Goal: Information Seeking & Learning: Learn about a topic

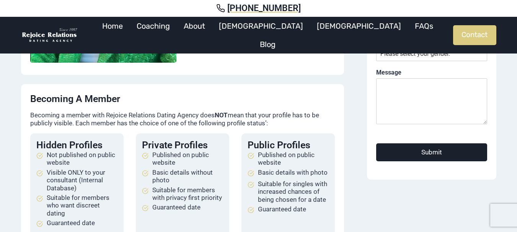
scroll to position [191, 0]
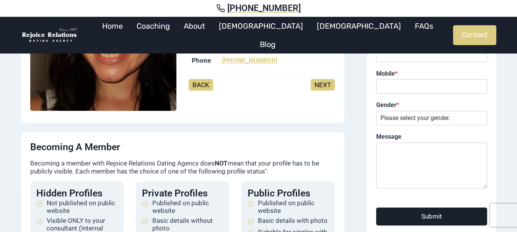
scroll to position [76, 0]
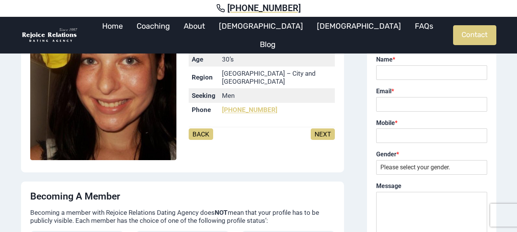
click at [323, 129] on link "NEXT" at bounding box center [323, 134] width 24 height 11
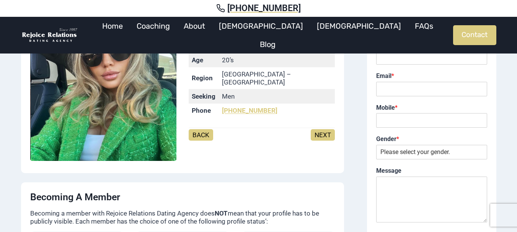
scroll to position [76, 0]
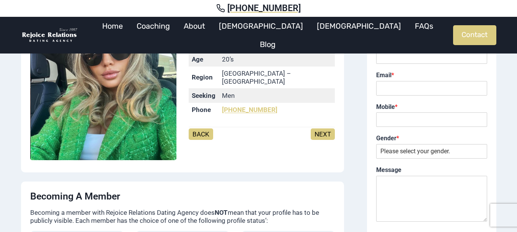
click at [323, 131] on link "NEXT" at bounding box center [323, 134] width 24 height 11
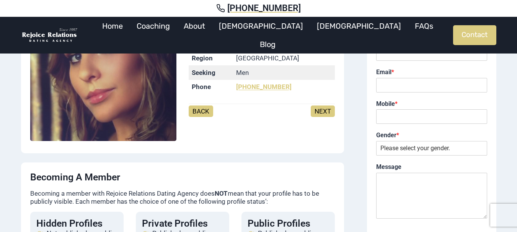
scroll to position [115, 0]
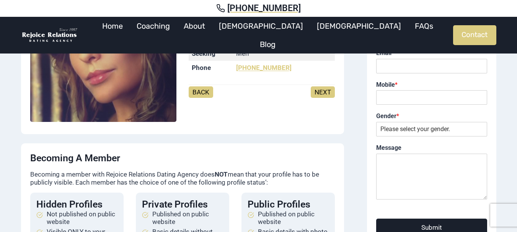
click at [319, 94] on link "NEXT" at bounding box center [323, 91] width 24 height 11
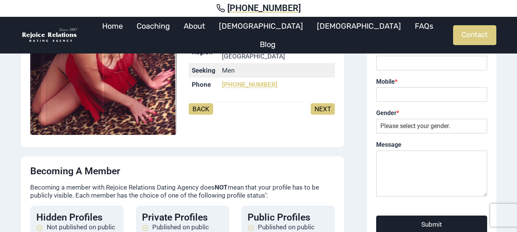
scroll to position [115, 0]
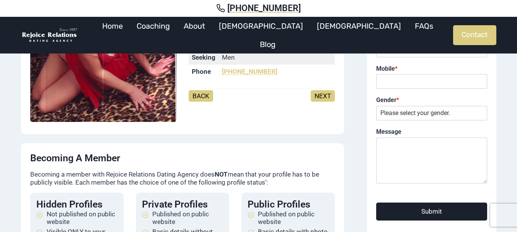
click at [319, 94] on link "NEXT" at bounding box center [323, 95] width 24 height 11
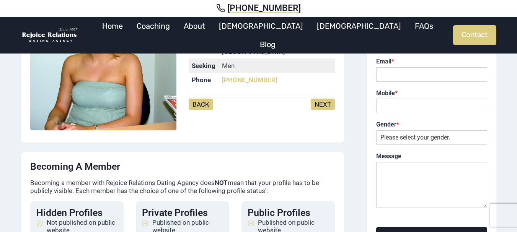
scroll to position [115, 0]
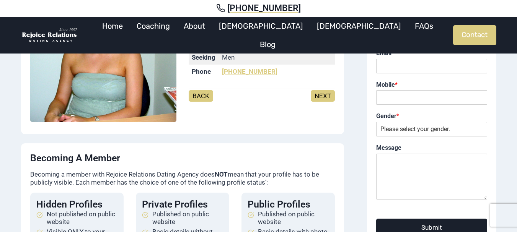
click at [319, 94] on link "NEXT" at bounding box center [323, 95] width 24 height 11
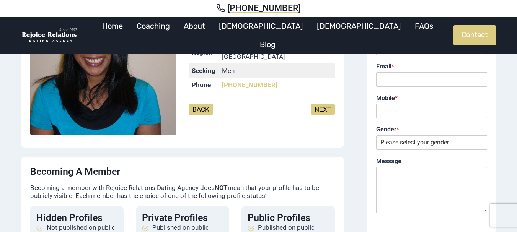
scroll to position [115, 0]
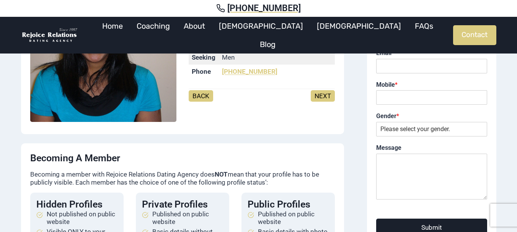
click at [319, 94] on link "NEXT" at bounding box center [323, 95] width 24 height 11
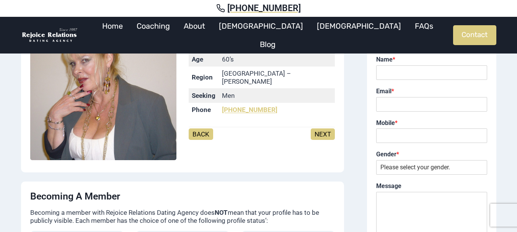
scroll to position [115, 0]
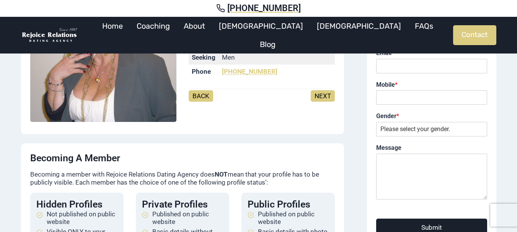
click at [319, 94] on link "NEXT" at bounding box center [323, 95] width 24 height 11
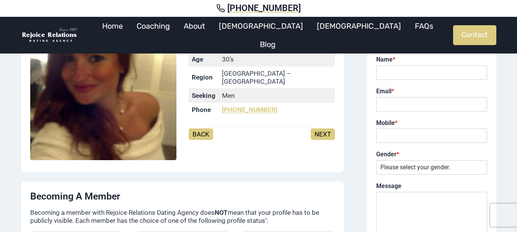
scroll to position [115, 0]
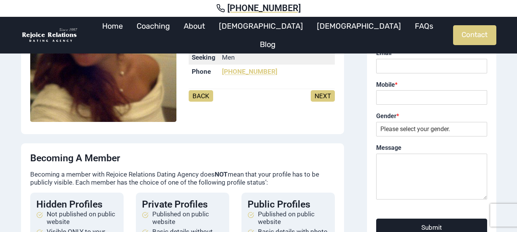
click at [321, 94] on link "NEXT" at bounding box center [323, 95] width 24 height 11
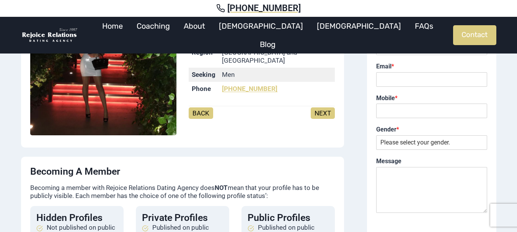
scroll to position [115, 0]
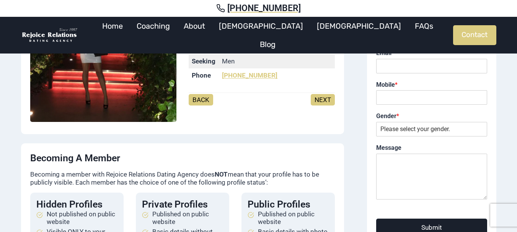
click at [321, 94] on link "NEXT" at bounding box center [323, 99] width 24 height 11
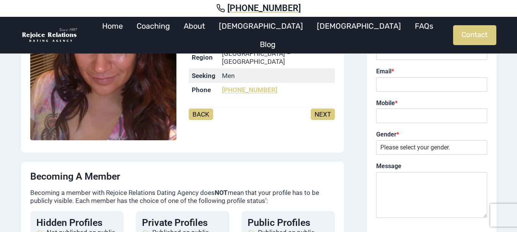
scroll to position [115, 0]
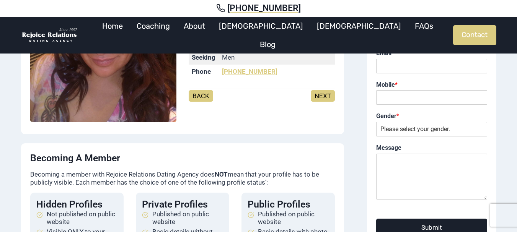
click at [320, 94] on link "NEXT" at bounding box center [323, 95] width 24 height 11
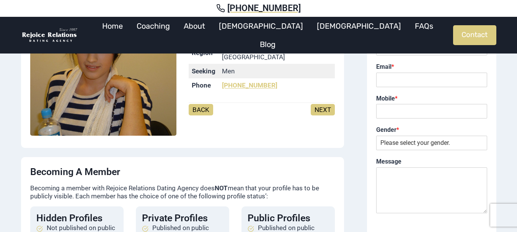
scroll to position [115, 0]
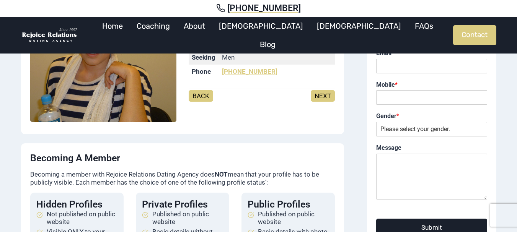
click at [321, 94] on link "NEXT" at bounding box center [323, 95] width 24 height 11
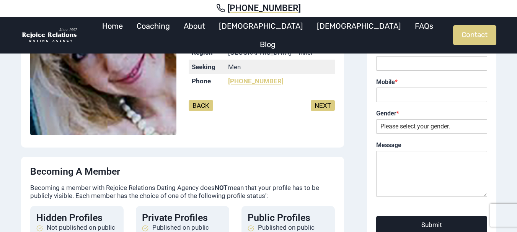
scroll to position [115, 0]
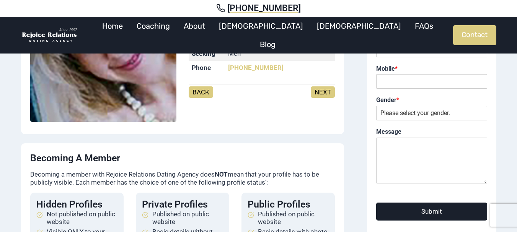
click at [321, 94] on link "NEXT" at bounding box center [323, 91] width 24 height 11
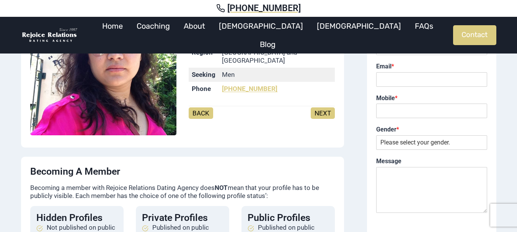
scroll to position [115, 0]
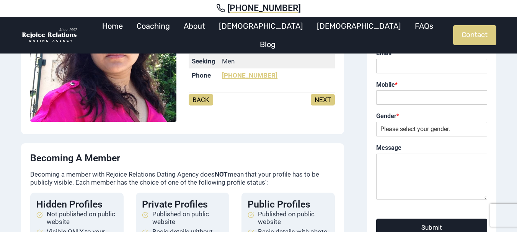
click at [321, 95] on link "NEXT" at bounding box center [323, 99] width 24 height 11
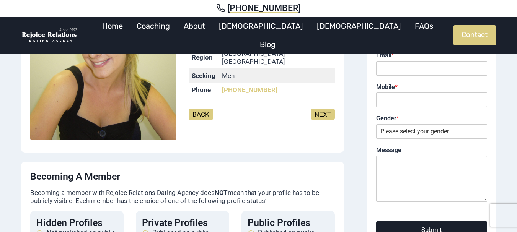
scroll to position [115, 0]
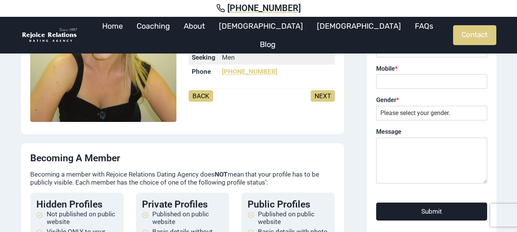
click at [322, 95] on link "NEXT" at bounding box center [323, 95] width 24 height 11
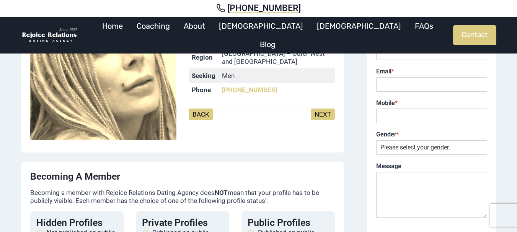
scroll to position [115, 0]
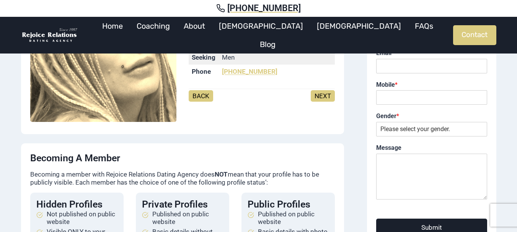
click at [322, 96] on link "NEXT" at bounding box center [323, 95] width 24 height 11
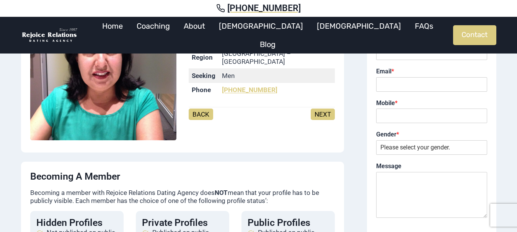
scroll to position [115, 0]
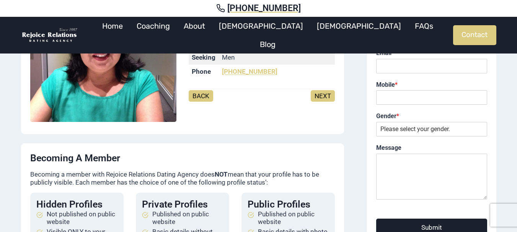
click at [322, 95] on link "NEXT" at bounding box center [323, 95] width 24 height 11
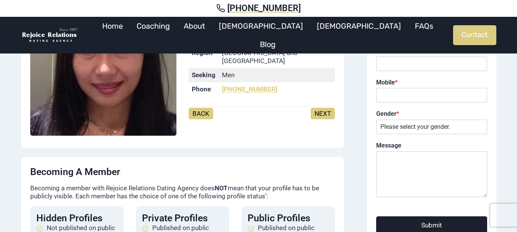
scroll to position [115, 0]
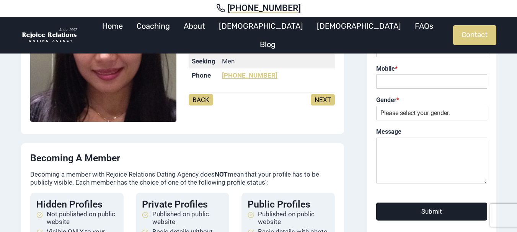
click at [322, 95] on link "NEXT" at bounding box center [323, 99] width 24 height 11
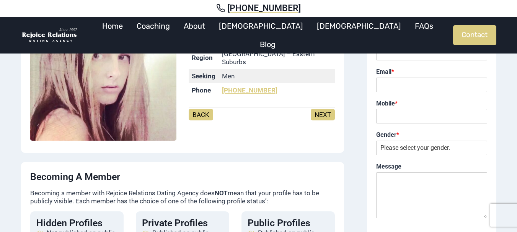
scroll to position [115, 0]
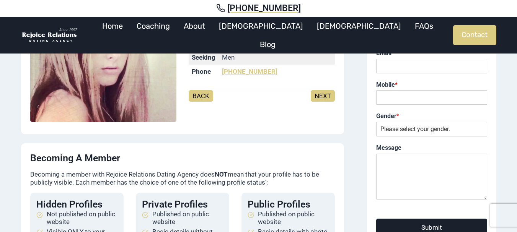
click at [322, 95] on link "NEXT" at bounding box center [323, 95] width 24 height 11
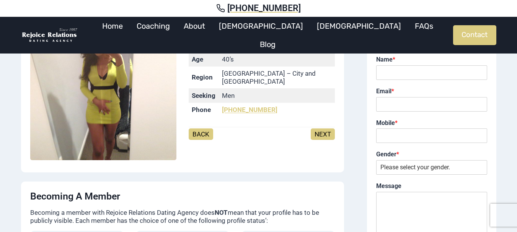
scroll to position [115, 0]
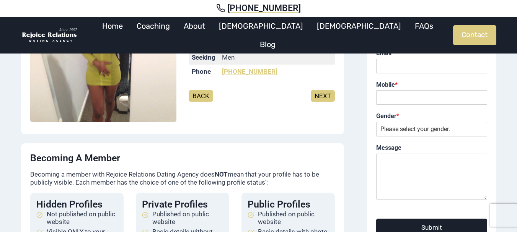
click at [322, 94] on link "NEXT" at bounding box center [323, 95] width 24 height 11
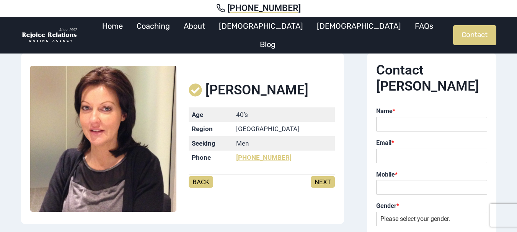
scroll to position [38, 0]
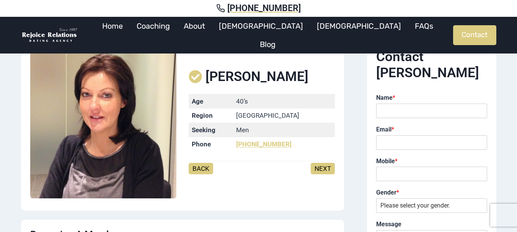
click at [326, 166] on link "NEXT" at bounding box center [323, 168] width 24 height 11
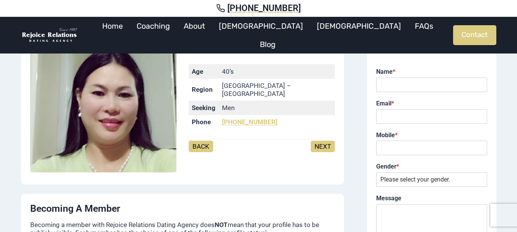
scroll to position [76, 0]
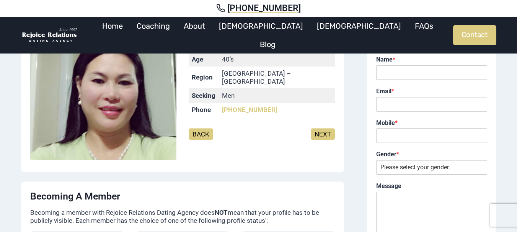
click at [326, 133] on link "NEXT" at bounding box center [323, 134] width 24 height 11
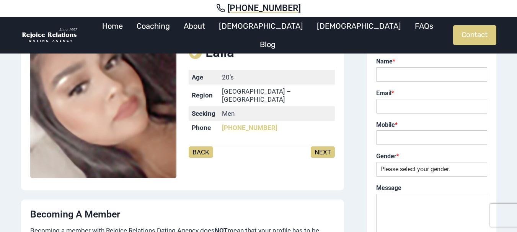
scroll to position [76, 0]
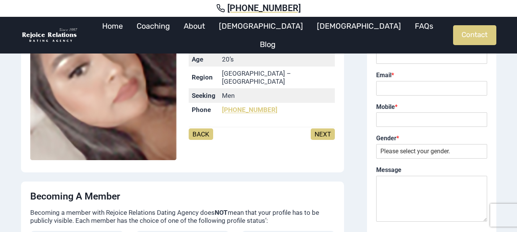
click at [326, 133] on link "NEXT" at bounding box center [323, 134] width 24 height 11
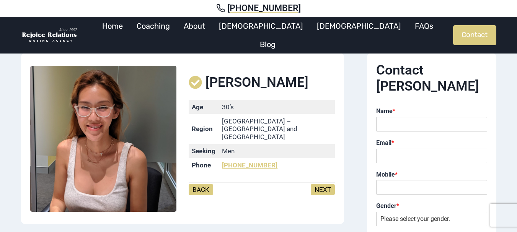
scroll to position [38, 0]
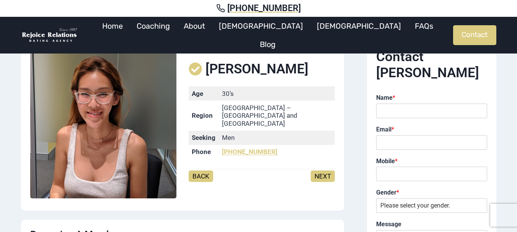
click at [319, 171] on link "NEXT" at bounding box center [323, 176] width 24 height 11
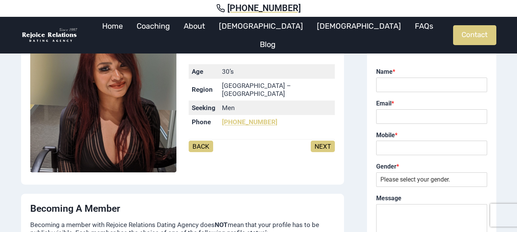
scroll to position [76, 0]
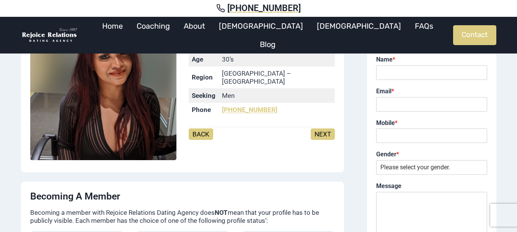
click at [327, 133] on link "NEXT" at bounding box center [323, 134] width 24 height 11
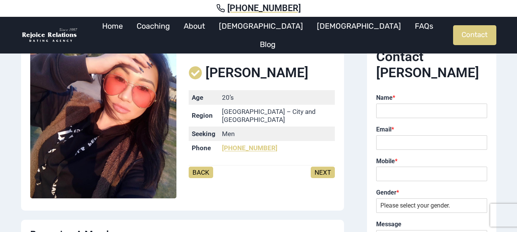
scroll to position [76, 0]
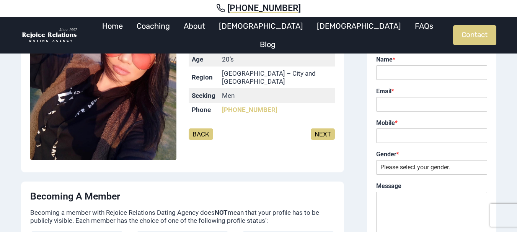
click at [327, 133] on link "NEXT" at bounding box center [323, 134] width 24 height 11
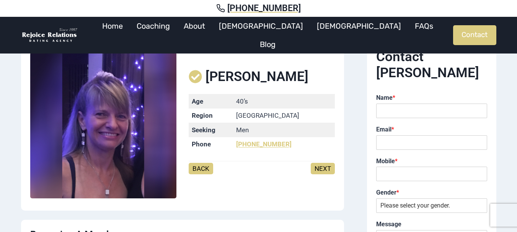
scroll to position [76, 0]
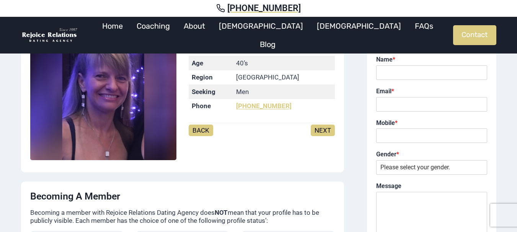
click at [324, 133] on link "NEXT" at bounding box center [323, 130] width 24 height 11
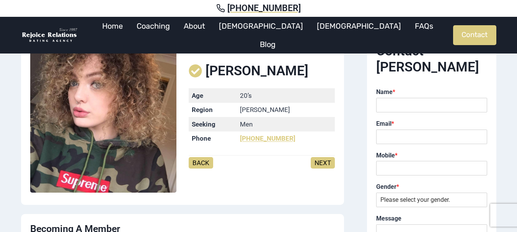
scroll to position [76, 0]
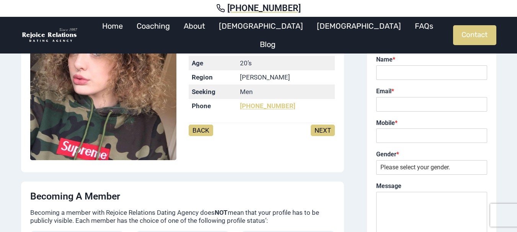
click at [324, 133] on link "NEXT" at bounding box center [323, 130] width 24 height 11
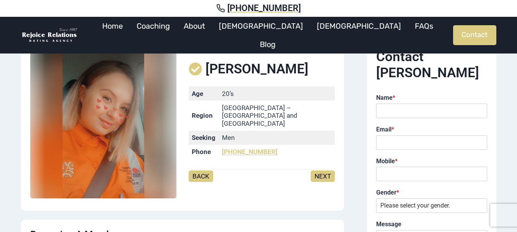
scroll to position [76, 0]
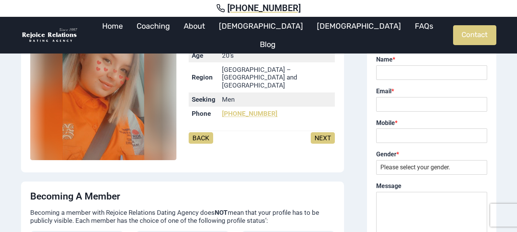
click at [324, 133] on link "NEXT" at bounding box center [323, 137] width 24 height 11
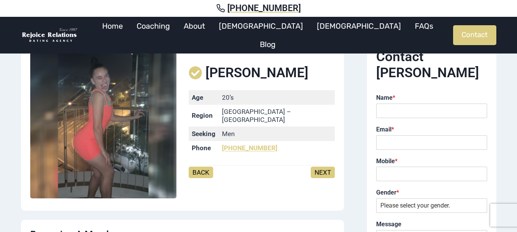
scroll to position [76, 0]
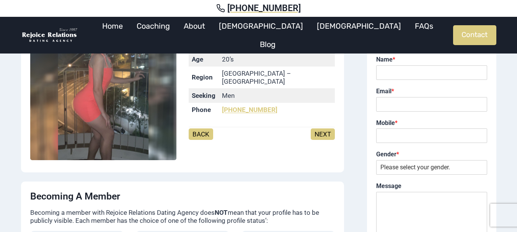
click at [324, 132] on link "NEXT" at bounding box center [323, 134] width 24 height 11
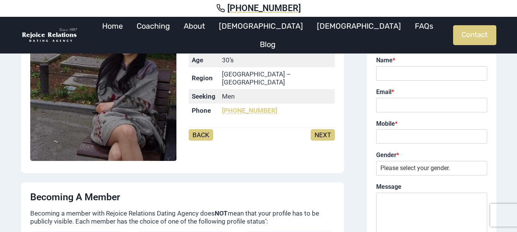
scroll to position [76, 0]
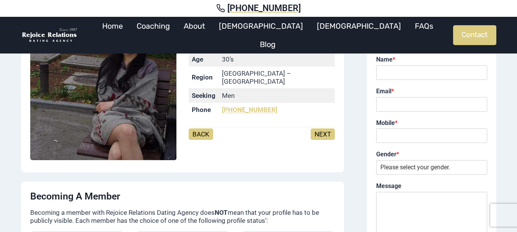
click at [324, 132] on link "NEXT" at bounding box center [323, 134] width 24 height 11
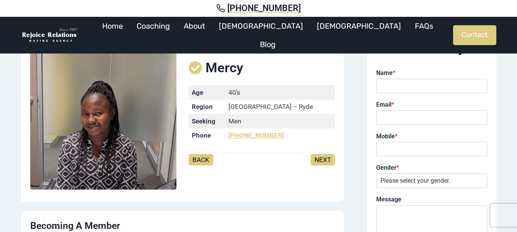
scroll to position [76, 0]
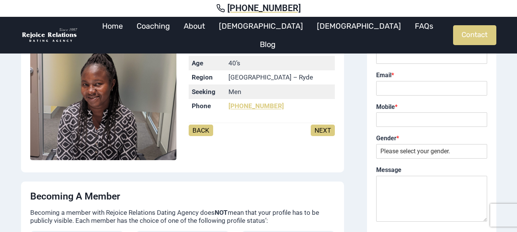
click at [324, 132] on link "NEXT" at bounding box center [323, 130] width 24 height 11
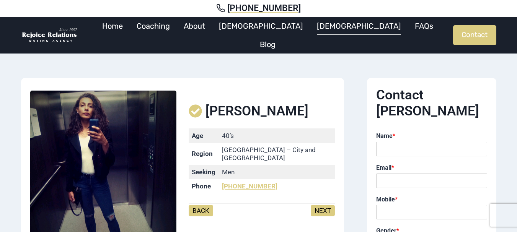
click at [311, 33] on link "[DEMOGRAPHIC_DATA]" at bounding box center [359, 26] width 98 height 18
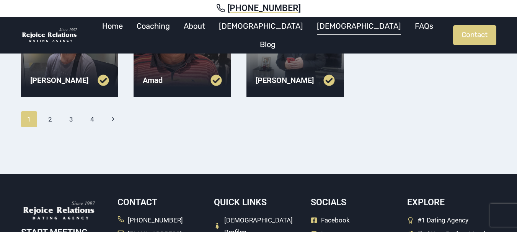
scroll to position [344, 0]
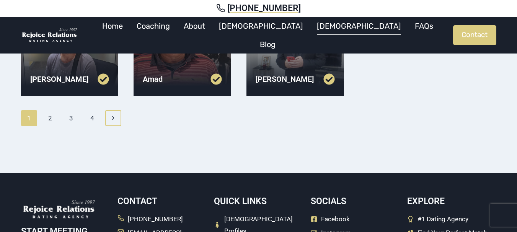
click at [111, 119] on icon "Next" at bounding box center [113, 118] width 7 height 7
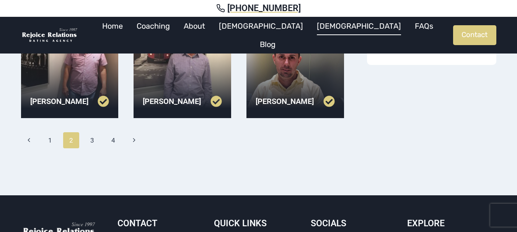
scroll to position [344, 0]
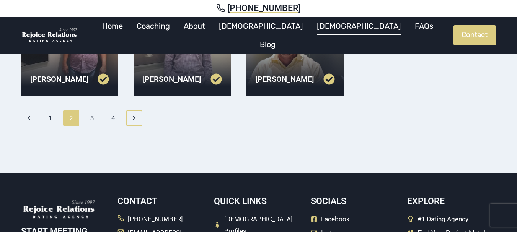
click at [132, 119] on icon "Next" at bounding box center [134, 118] width 7 height 7
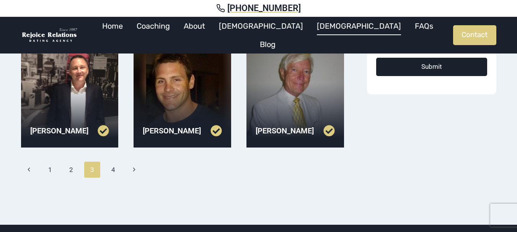
scroll to position [306, 0]
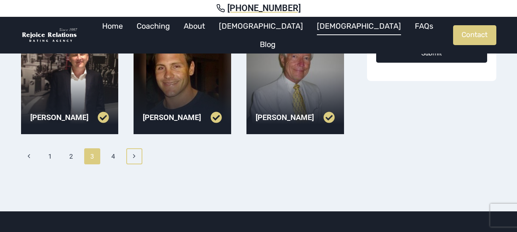
click at [135, 153] on span "Next" at bounding box center [134, 155] width 7 height 7
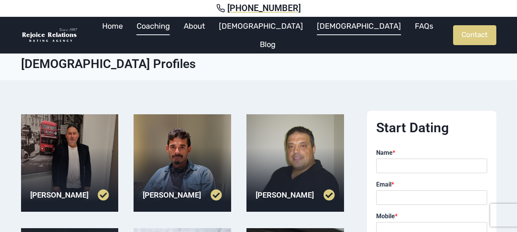
click at [177, 35] on link "Coaching" at bounding box center [153, 26] width 47 height 18
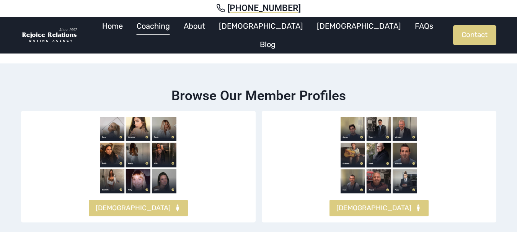
scroll to position [497, 0]
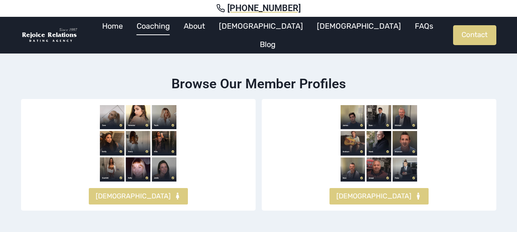
click at [168, 105] on img at bounding box center [138, 143] width 76 height 76
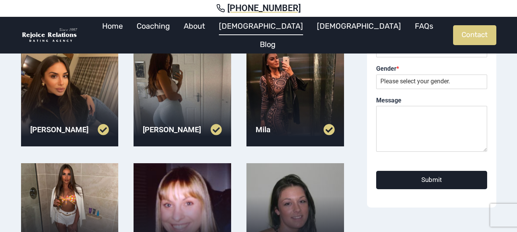
scroll to position [191, 0]
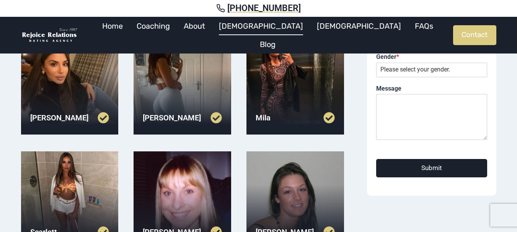
click at [268, 88] on div at bounding box center [295, 86] width 98 height 98
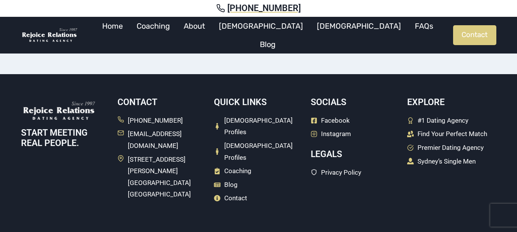
scroll to position [399, 0]
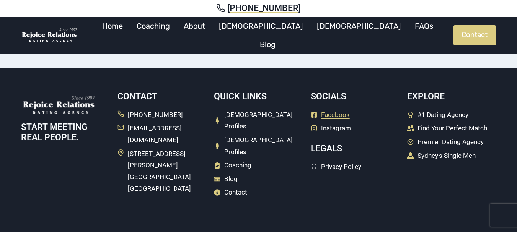
click at [331, 116] on span "Facebook" at bounding box center [335, 115] width 29 height 12
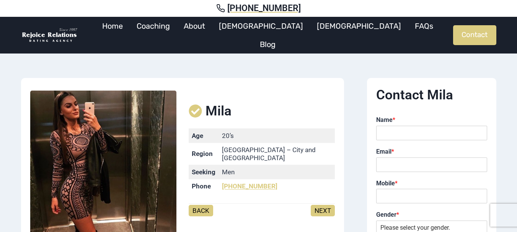
scroll to position [399, 0]
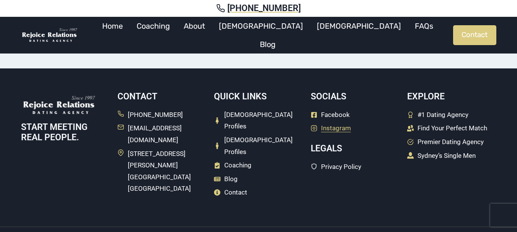
click at [328, 130] on span "Instagram" at bounding box center [336, 128] width 30 height 12
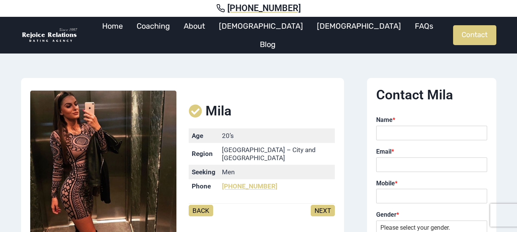
scroll to position [399, 0]
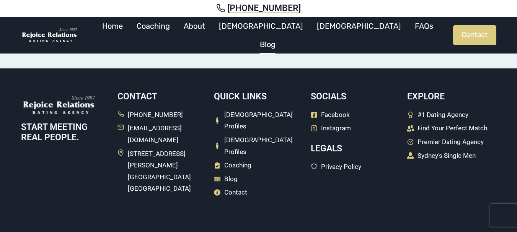
click at [282, 35] on link "Blog" at bounding box center [267, 44] width 29 height 18
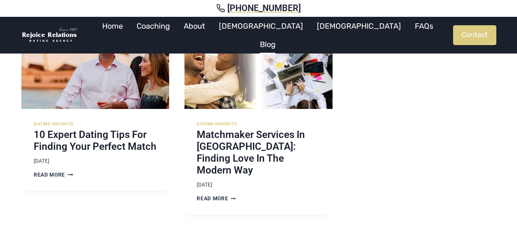
scroll to position [306, 0]
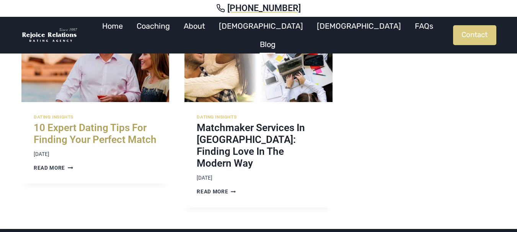
click at [143, 129] on link "10 Expert Dating Tips for Finding Your Perfect Match" at bounding box center [95, 133] width 123 height 23
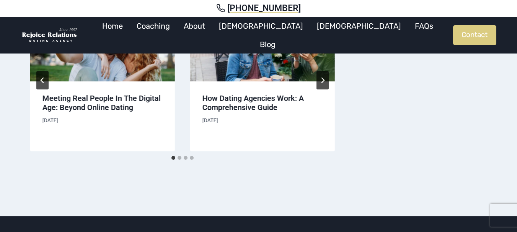
scroll to position [1071, 0]
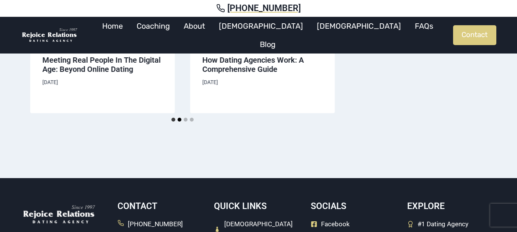
click at [179, 118] on button "Go to slide 2" at bounding box center [179, 120] width 4 height 4
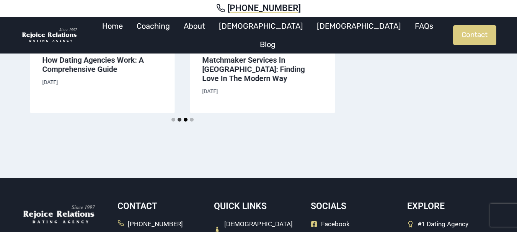
click at [185, 118] on button "Go to slide 3" at bounding box center [186, 120] width 4 height 4
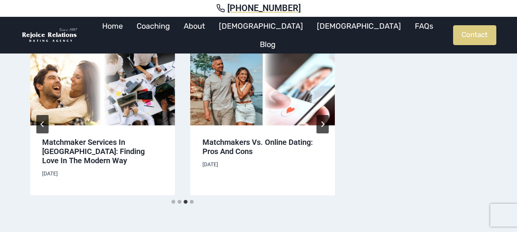
scroll to position [956, 0]
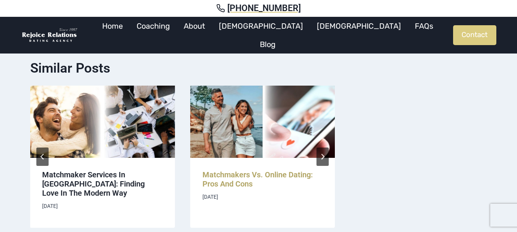
click at [247, 171] on link "Matchmakers vs. Online Dating: Pros and Cons" at bounding box center [257, 179] width 110 height 18
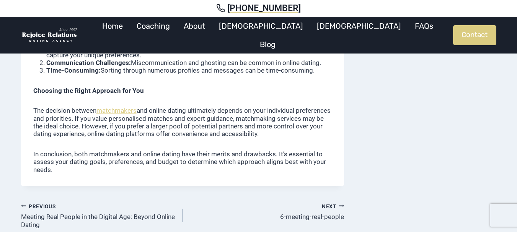
scroll to position [650, 0]
